Goal: Find contact information: Find contact information

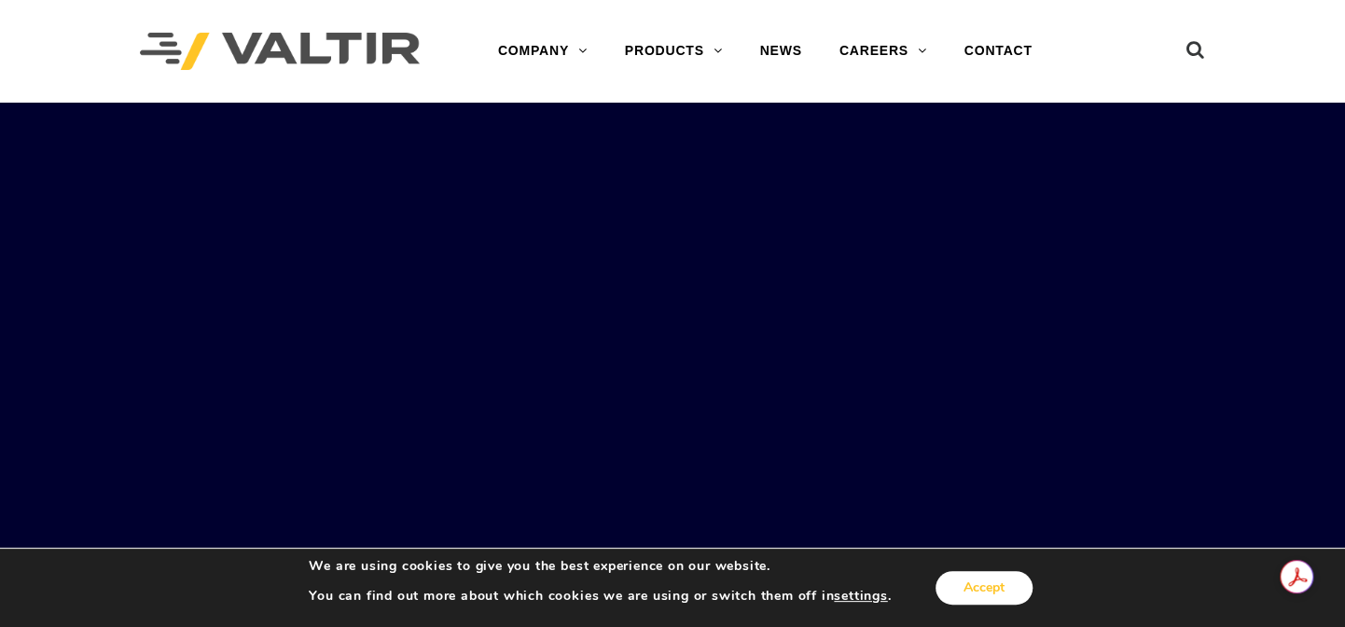
click at [1014, 594] on button "Accept" at bounding box center [983, 588] width 97 height 34
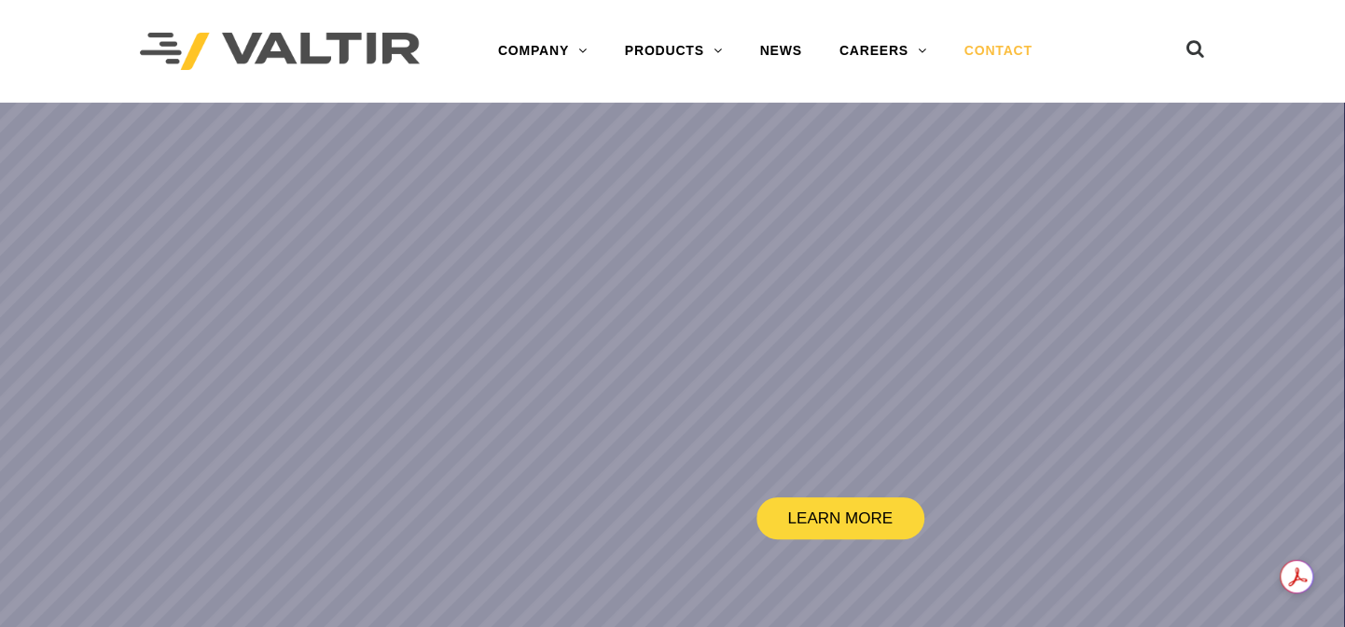
click at [1008, 51] on link "CONTACT" at bounding box center [997, 51] width 105 height 37
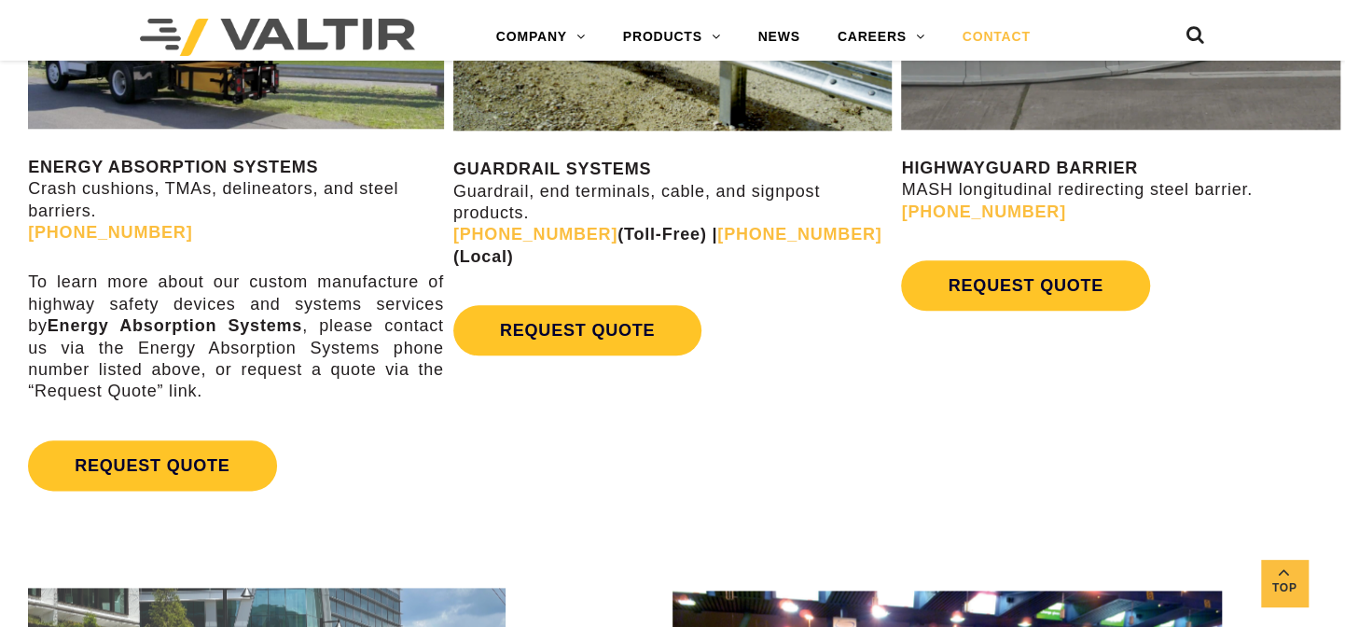
scroll to position [848, 0]
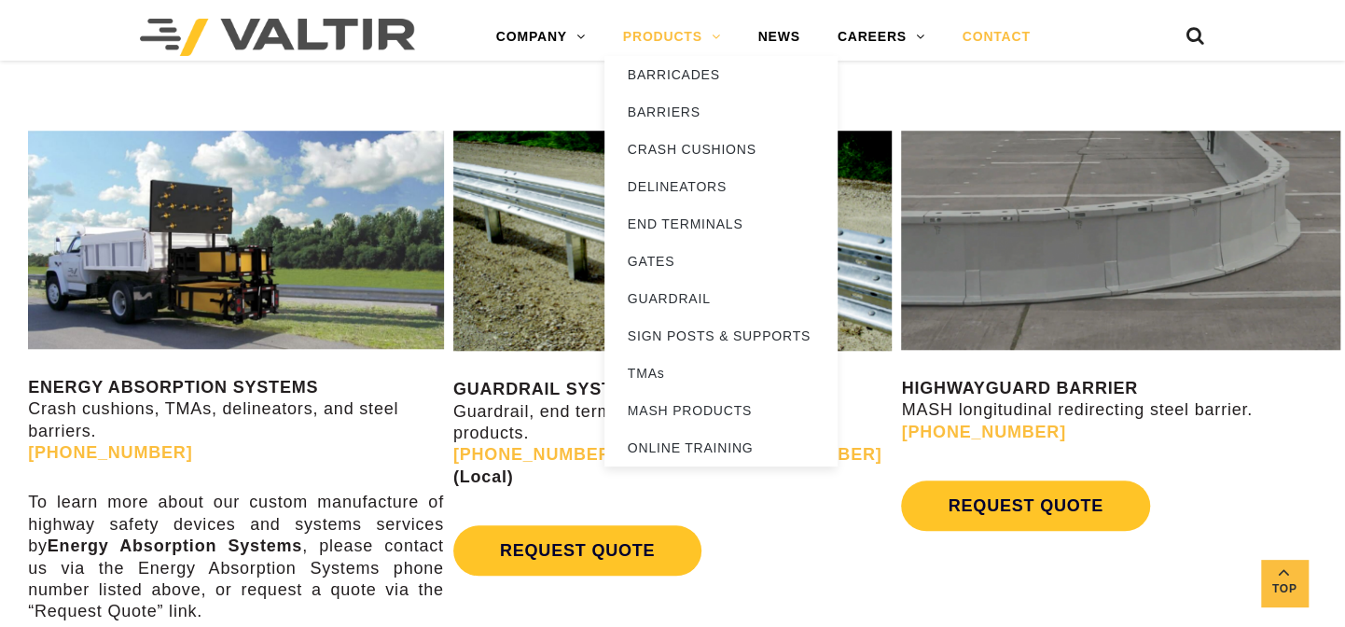
click at [672, 36] on link "PRODUCTS" at bounding box center [671, 37] width 135 height 37
